Goal: Transaction & Acquisition: Purchase product/service

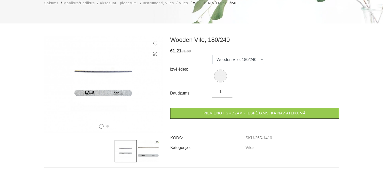
scroll to position [75, 0]
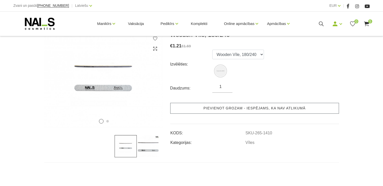
click at [217, 111] on link "Pievienot grozam - iespējams, ka nav atlikumā" at bounding box center [254, 108] width 169 height 11
click at [223, 112] on link "Pievienot grozam - iespējams, ka nav atlikumā" at bounding box center [254, 108] width 169 height 11
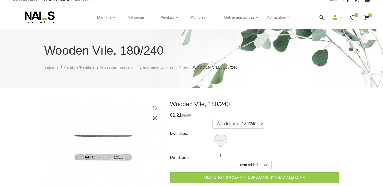
scroll to position [0, 0]
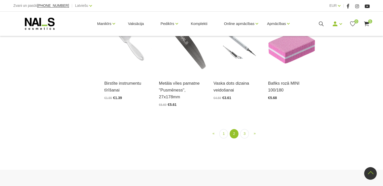
scroll to position [581, 0]
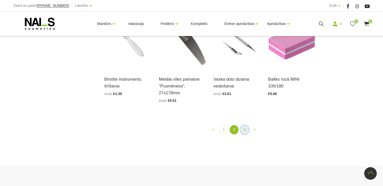
click at [244, 125] on link "3" at bounding box center [244, 129] width 9 height 9
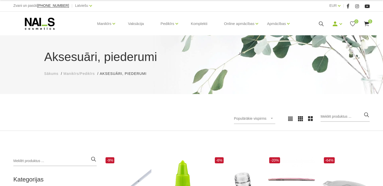
click at [48, 22] on icon at bounding box center [39, 23] width 53 height 13
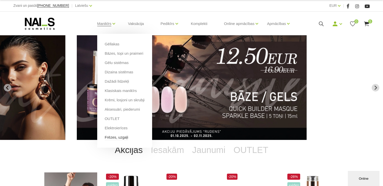
click at [110, 137] on link "Frēzes, uzgaļi" at bounding box center [116, 137] width 23 height 6
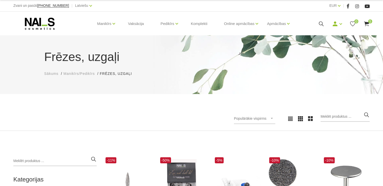
click at [367, 22] on use at bounding box center [366, 23] width 5 height 5
